Goal: Find contact information: Find contact information

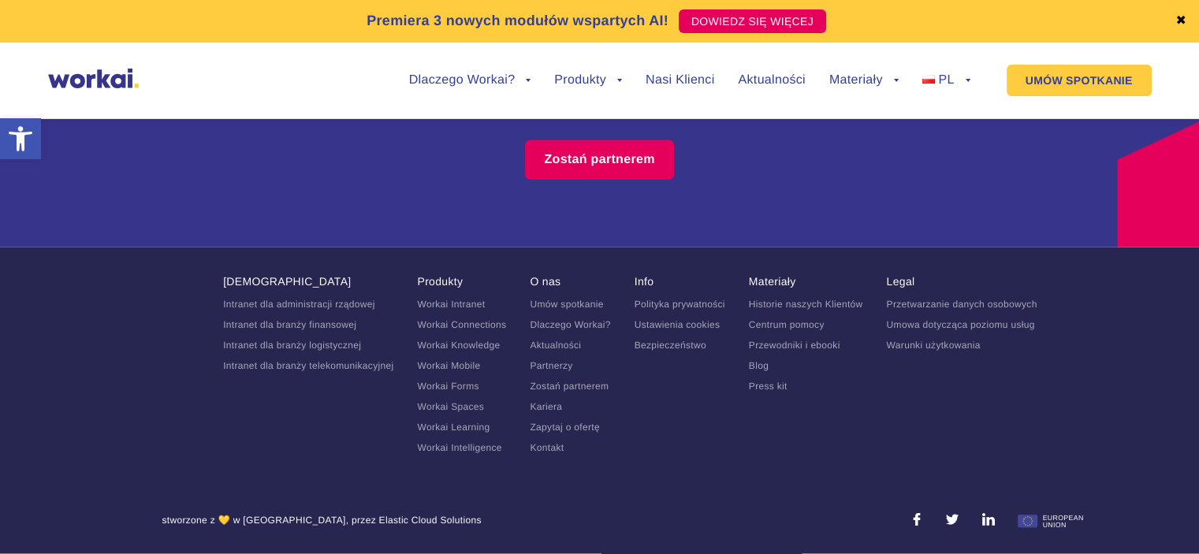
scroll to position [10016, 0]
click at [553, 452] on link "Kontakt" at bounding box center [547, 447] width 34 height 11
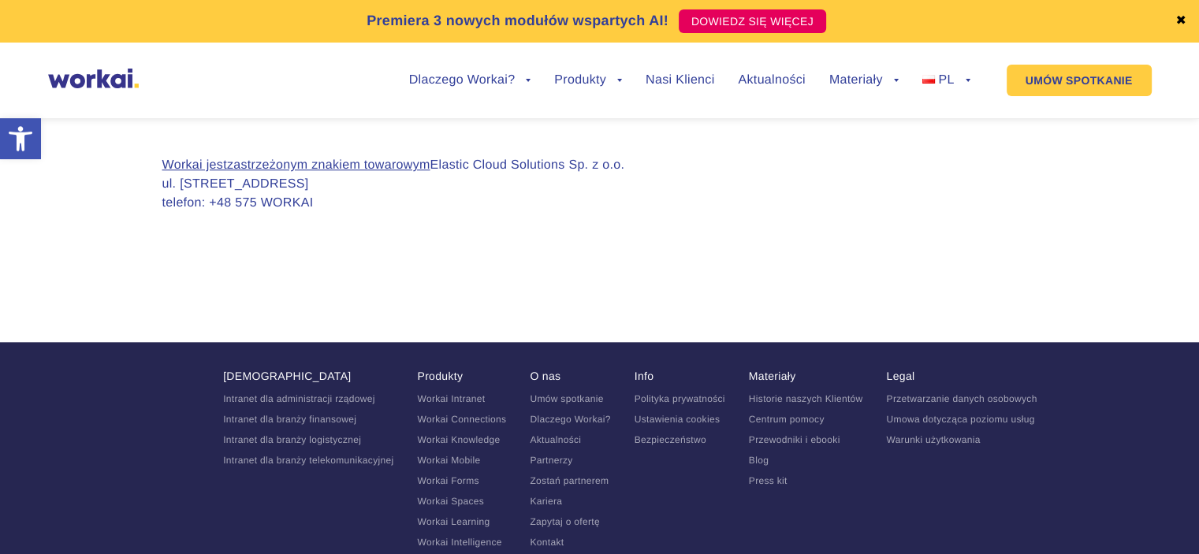
scroll to position [1553, 0]
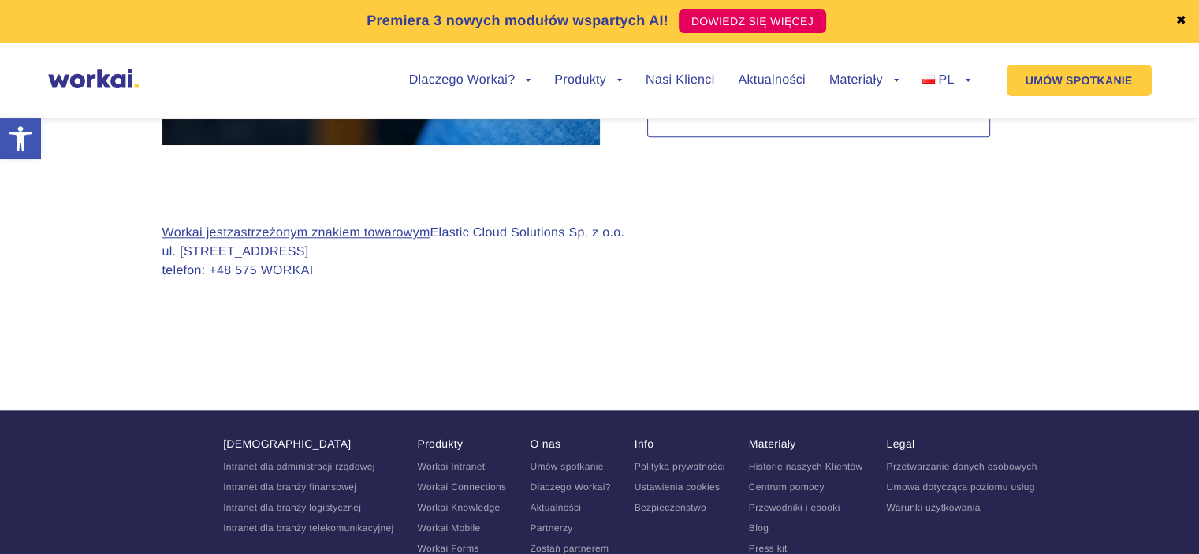
click at [296, 267] on p "Workai jest zastrzeżonym znakiem towarowym Elastic Cloud Solutions Sp. z o.o. u…" at bounding box center [393, 252] width 463 height 57
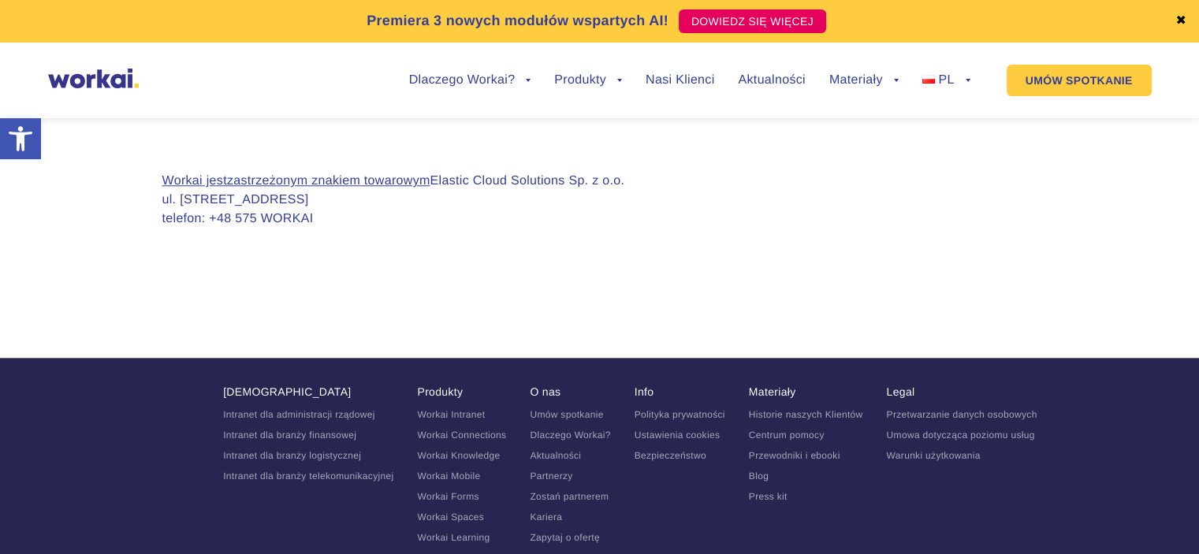
scroll to position [1632, 0]
